Goal: Find specific page/section: Find specific page/section

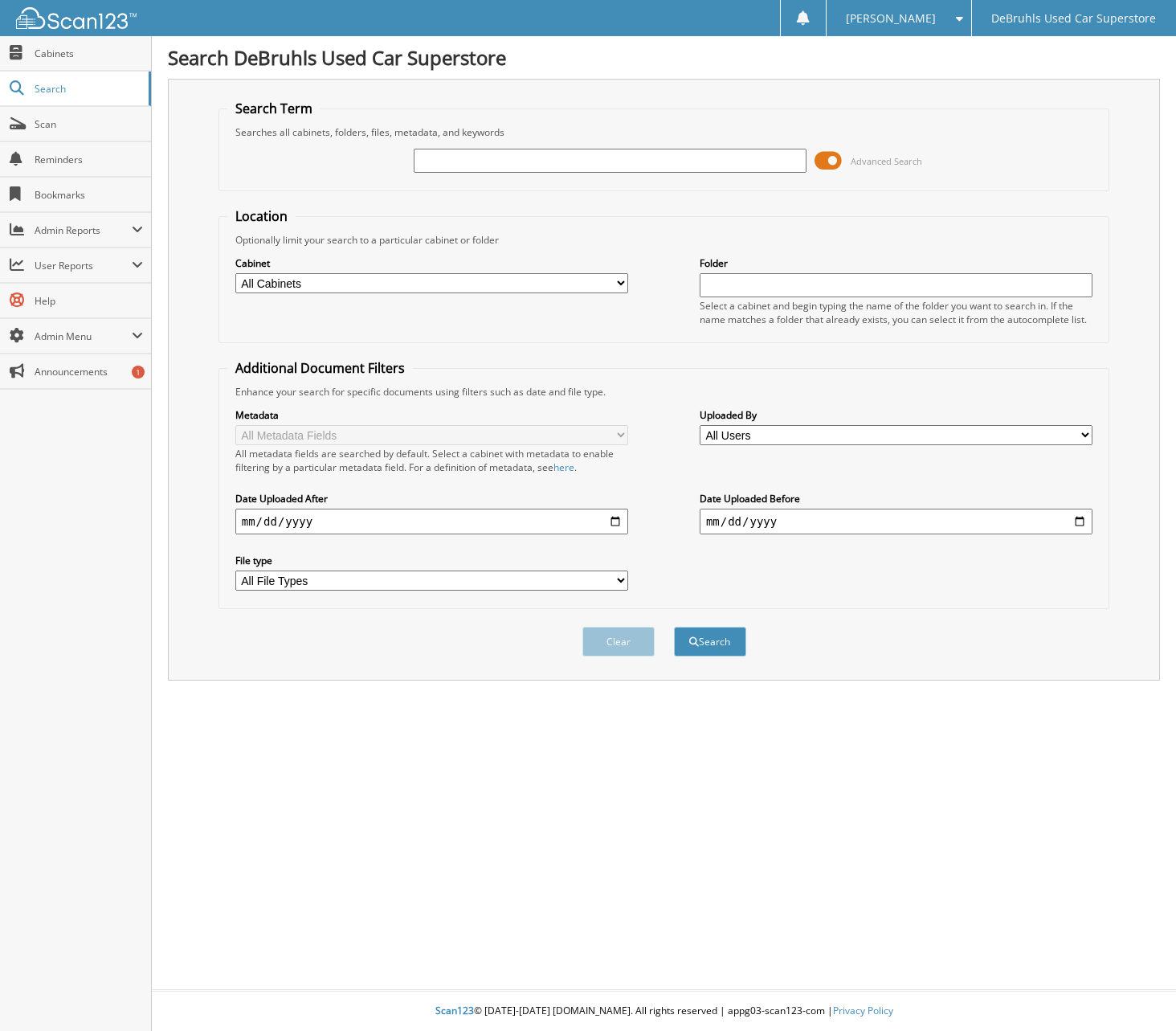
click at [505, 157] on input "text" at bounding box center [610, 160] width 393 height 24
type input "140946"
click at [673, 627] on button "Search" at bounding box center [709, 642] width 72 height 30
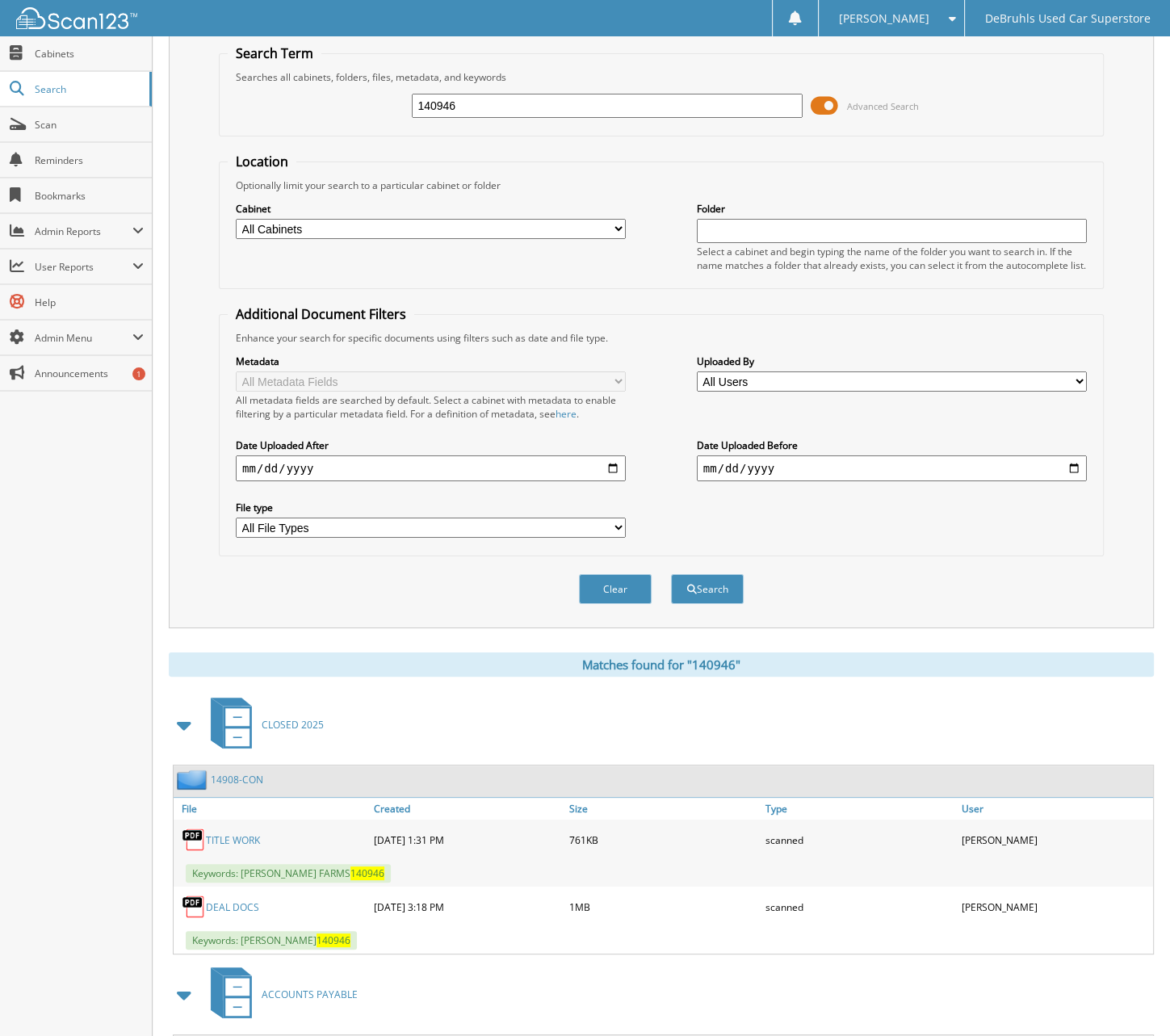
scroll to position [81, 0]
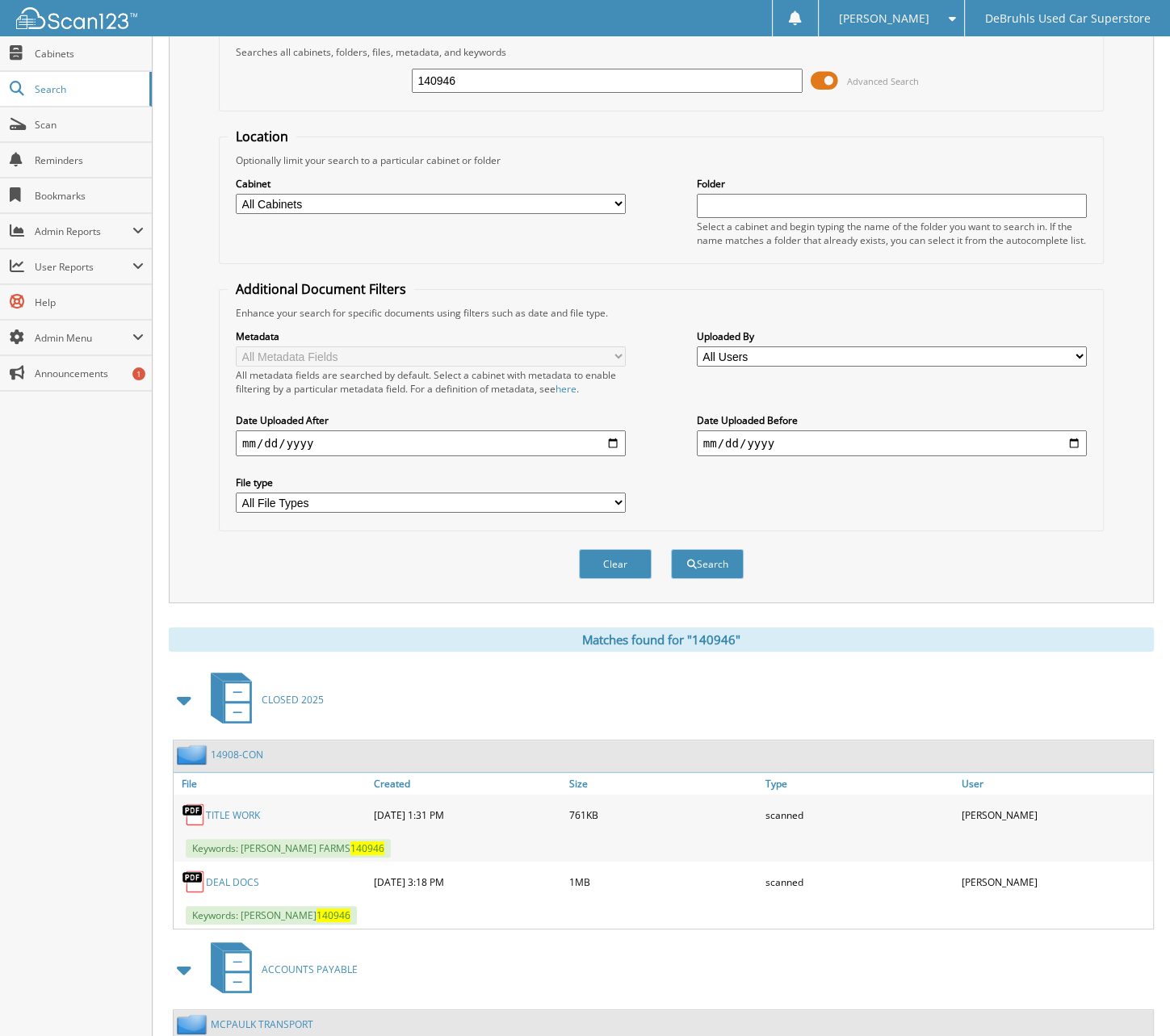
click at [244, 811] on link "TITLE WORK" at bounding box center [232, 814] width 54 height 14
click at [519, 90] on input "140946" at bounding box center [607, 81] width 390 height 25
type input "143207"
click at [671, 549] on button "Search" at bounding box center [707, 564] width 73 height 30
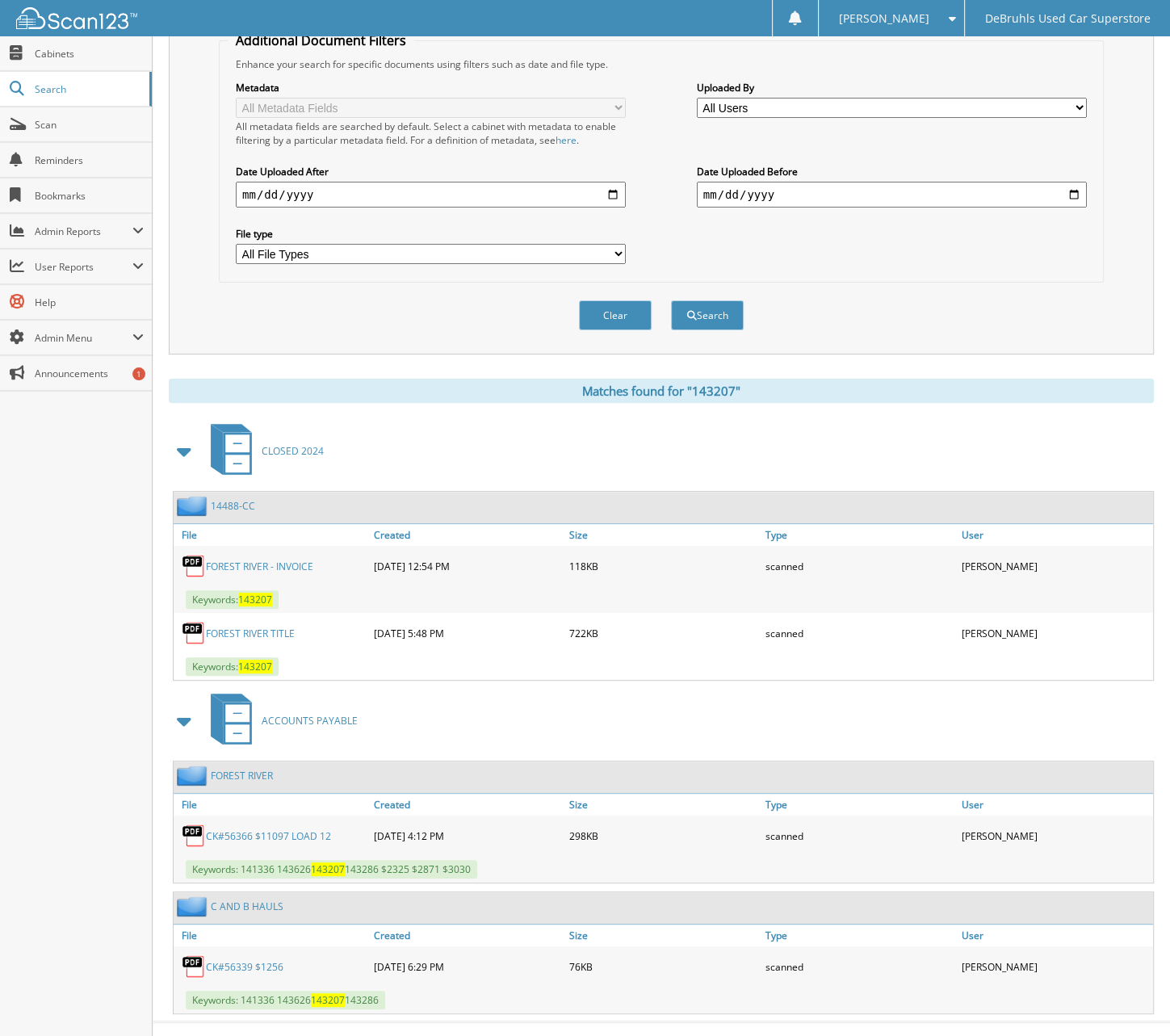
scroll to position [345, 0]
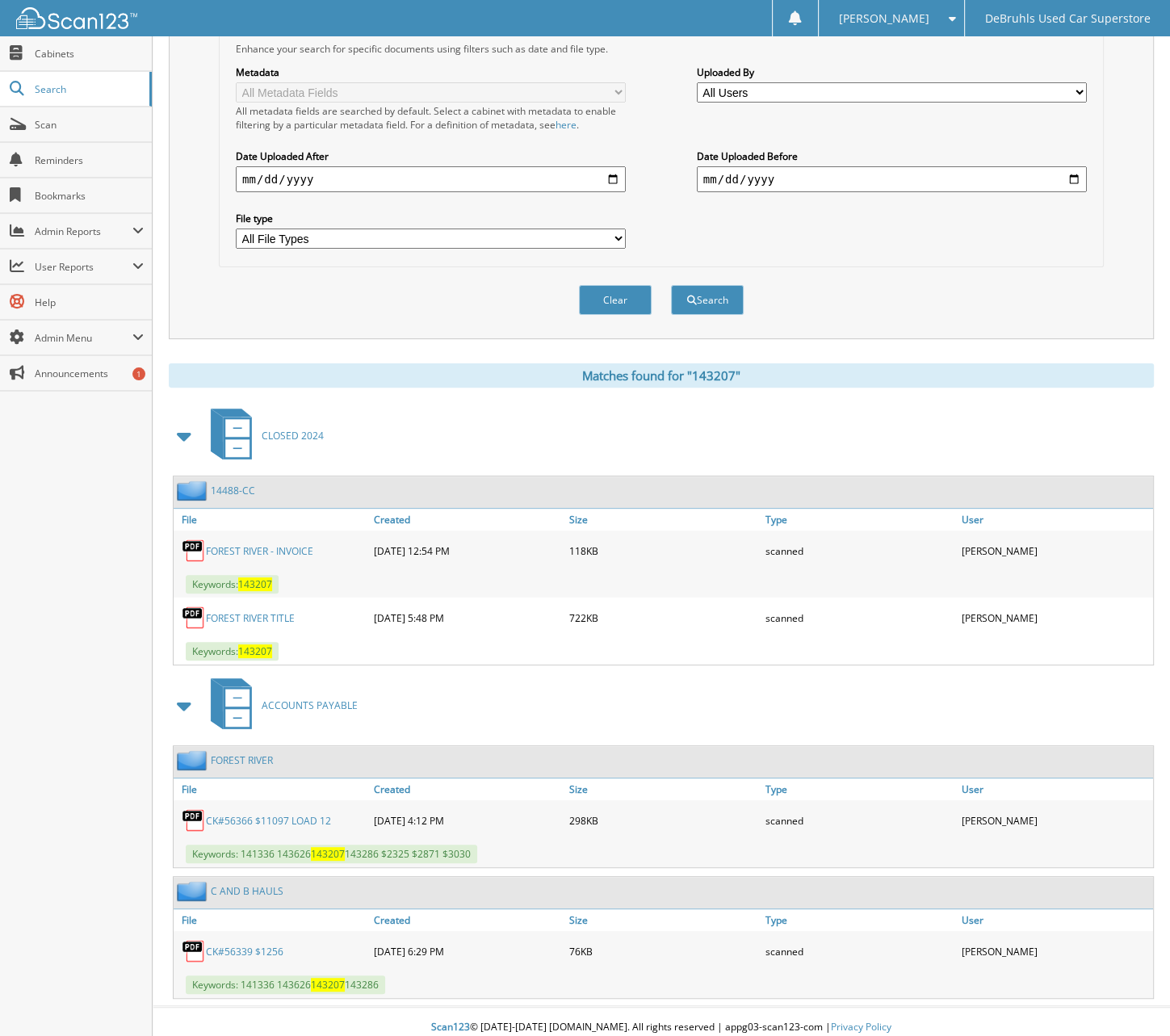
click at [242, 490] on link "14488-CC" at bounding box center [232, 490] width 44 height 14
